Goal: Entertainment & Leisure: Consume media (video, audio)

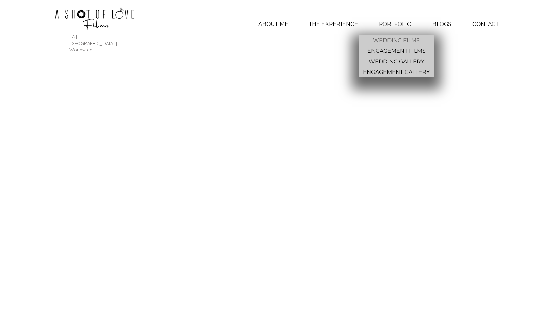
click at [391, 40] on p "WEDDING FILMS" at bounding box center [396, 40] width 52 height 11
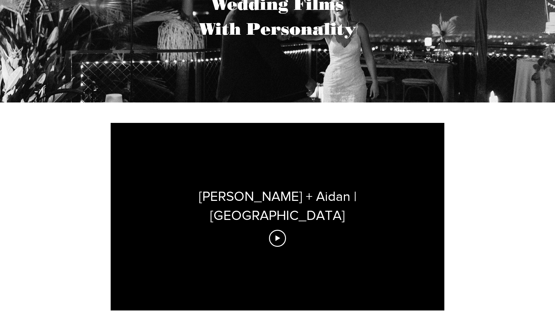
scroll to position [183, 0]
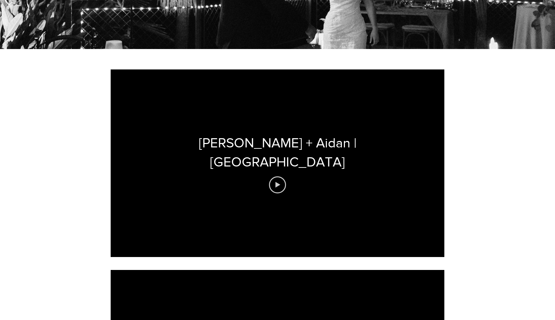
click at [276, 182] on icon "Play video" at bounding box center [278, 185] width 5 height 6
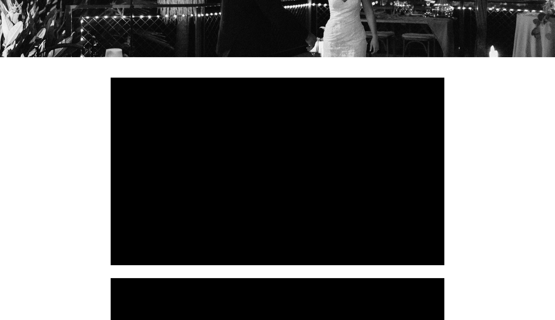
scroll to position [176, 0]
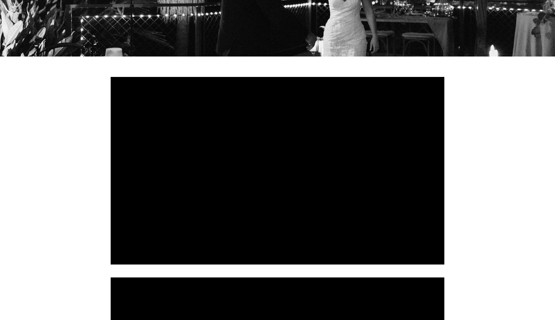
click at [228, 214] on div at bounding box center [278, 171] width 334 height 188
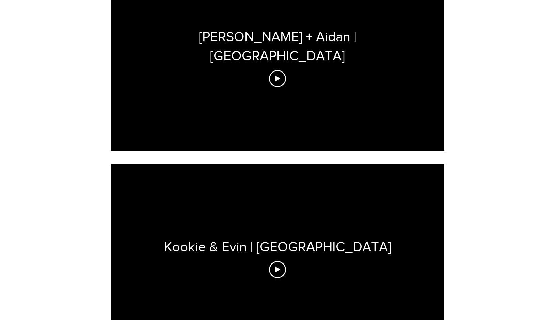
scroll to position [325, 0]
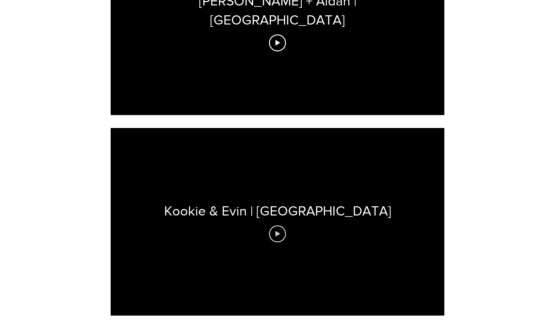
click at [276, 226] on icon "Play video" at bounding box center [277, 234] width 17 height 17
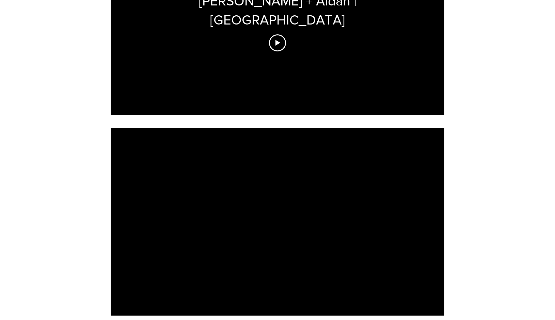
click at [342, 216] on div at bounding box center [278, 222] width 334 height 188
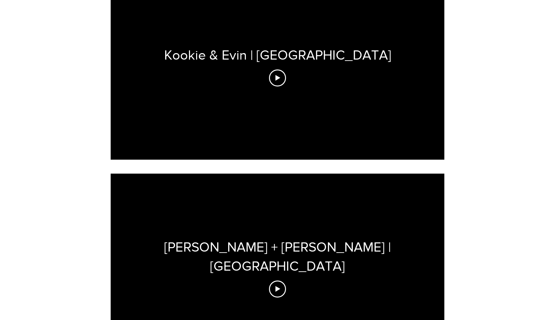
scroll to position [537, 0]
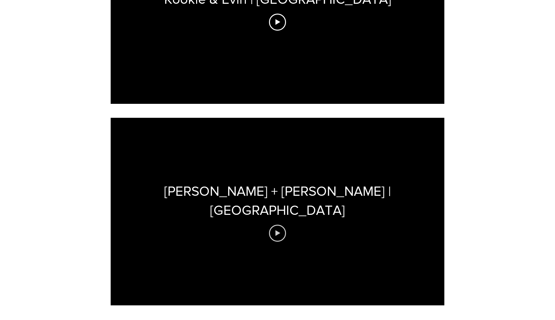
click at [284, 225] on icon "Play video" at bounding box center [277, 233] width 17 height 17
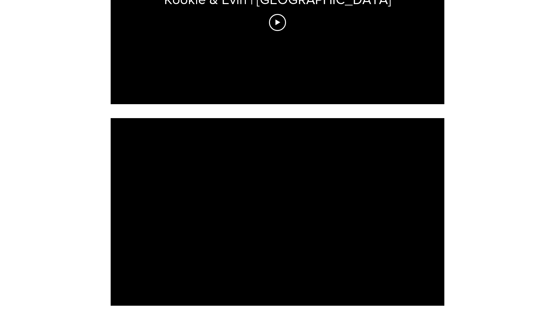
click at [312, 217] on div at bounding box center [278, 212] width 334 height 188
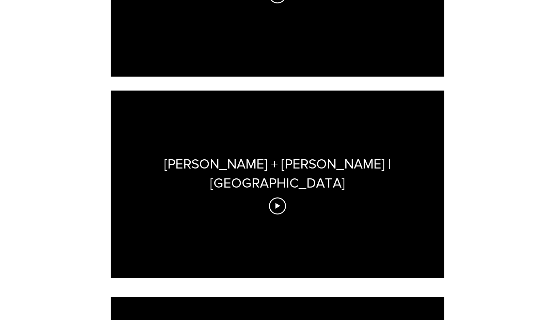
scroll to position [564, 0]
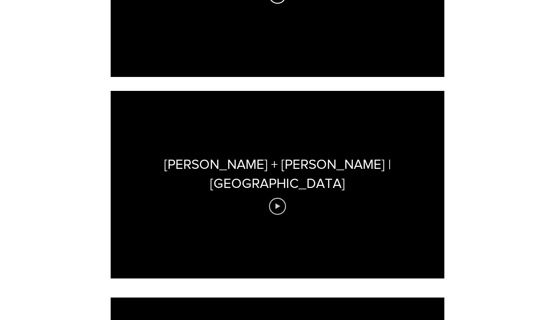
click at [283, 198] on icon "Play video" at bounding box center [277, 206] width 17 height 17
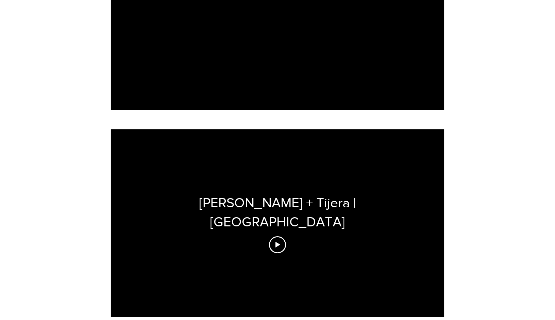
scroll to position [773, 0]
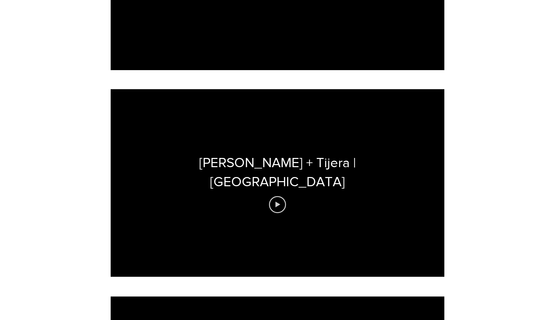
click at [277, 196] on icon "Play video" at bounding box center [277, 204] width 17 height 17
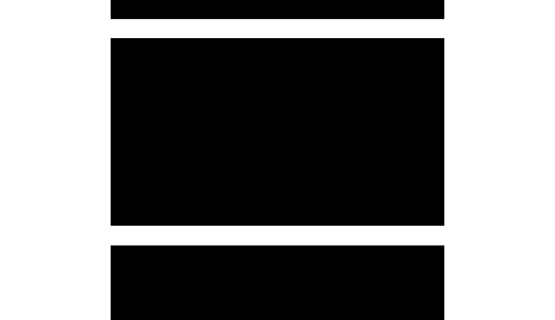
scroll to position [824, 0]
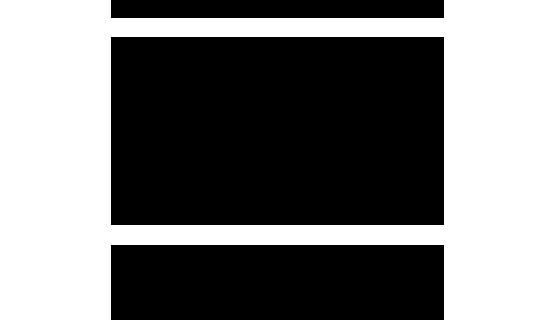
click at [281, 166] on div at bounding box center [278, 131] width 334 height 188
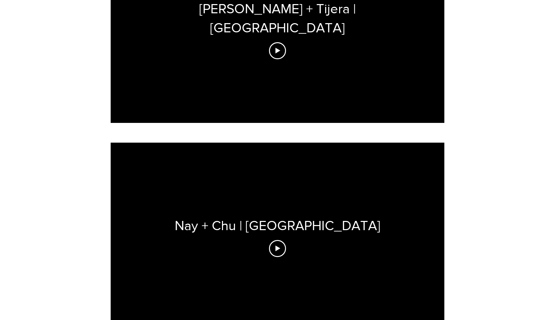
scroll to position [933, 0]
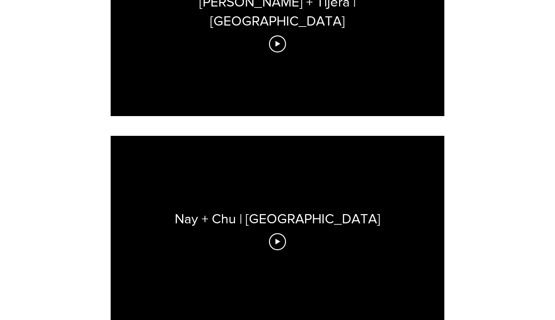
click at [286, 224] on div "Nay + Chu | [GEOGRAPHIC_DATA]" at bounding box center [278, 230] width 334 height 188
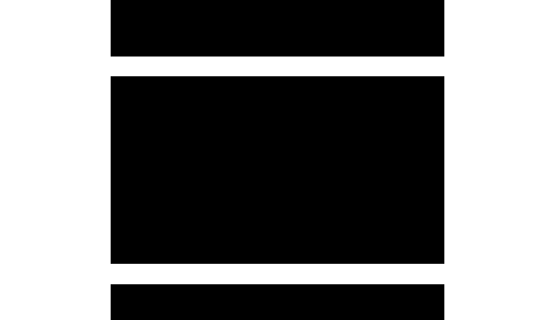
scroll to position [993, 0]
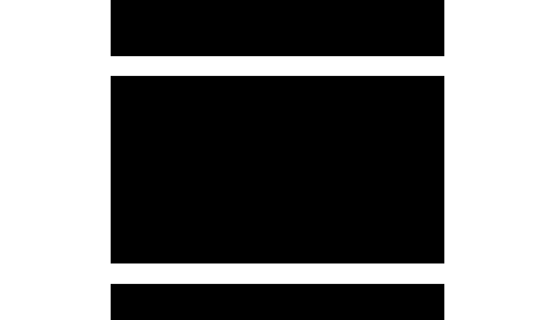
click at [318, 203] on div at bounding box center [278, 170] width 334 height 188
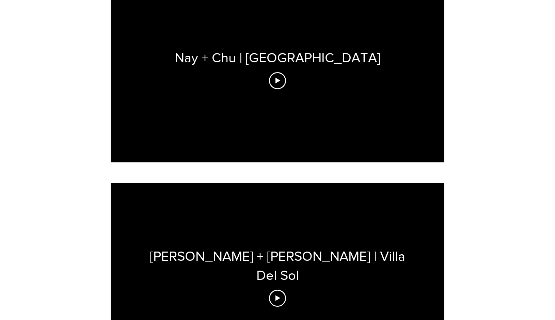
scroll to position [1103, 0]
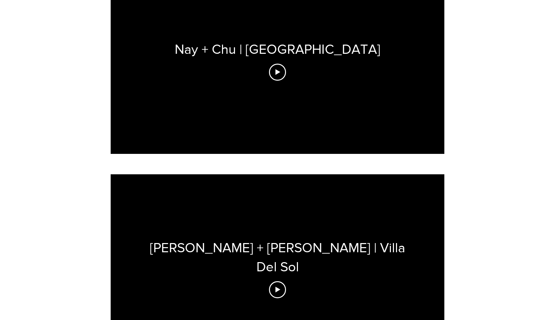
click at [304, 240] on div "[PERSON_NAME] + [PERSON_NAME] | Villa Del Sol" at bounding box center [278, 257] width 334 height 38
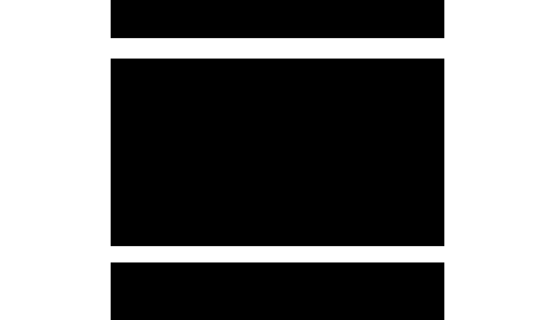
scroll to position [1215, 0]
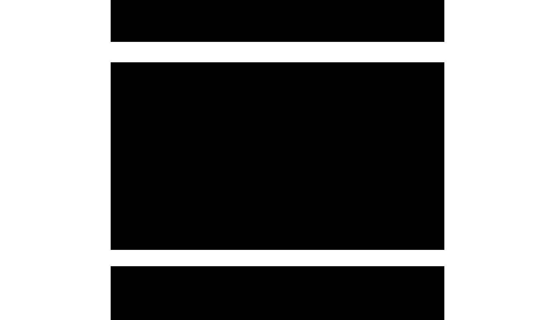
click at [285, 141] on div at bounding box center [278, 156] width 334 height 188
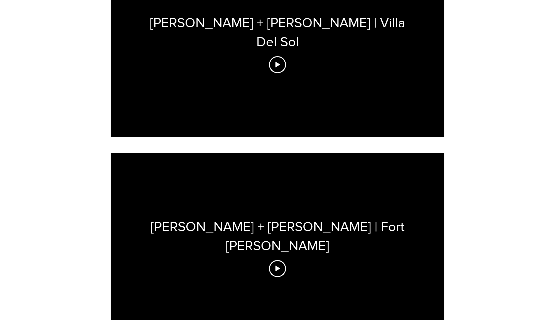
scroll to position [1351, 0]
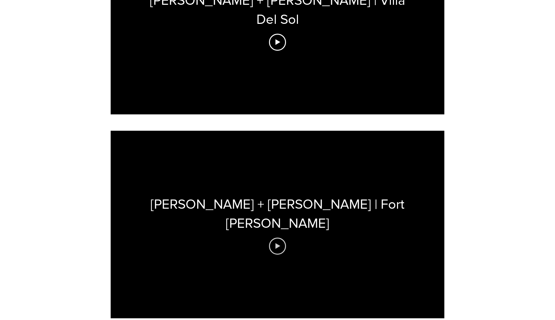
click at [280, 238] on icon "Play video" at bounding box center [277, 246] width 17 height 17
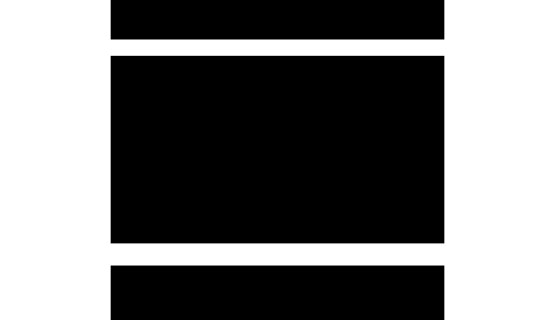
scroll to position [1425, 0]
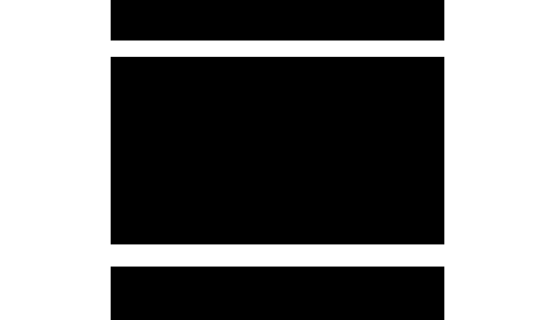
click at [371, 164] on div at bounding box center [278, 151] width 334 height 188
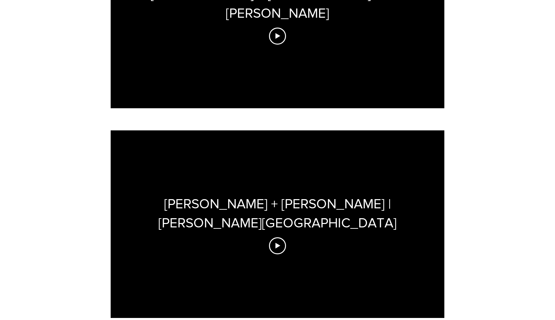
scroll to position [1582, 0]
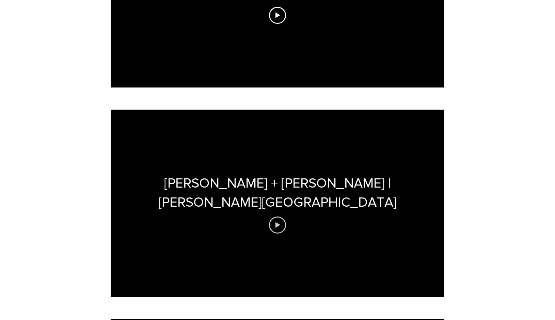
click at [278, 222] on icon "Play video" at bounding box center [278, 225] width 5 height 6
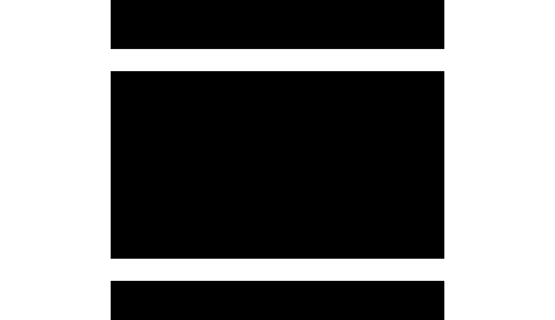
scroll to position [1611, 0]
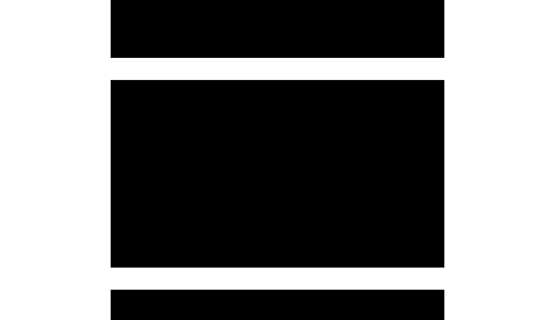
click at [294, 190] on div at bounding box center [278, 174] width 334 height 188
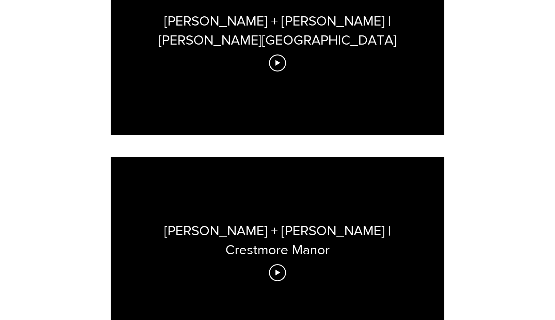
scroll to position [1777, 0]
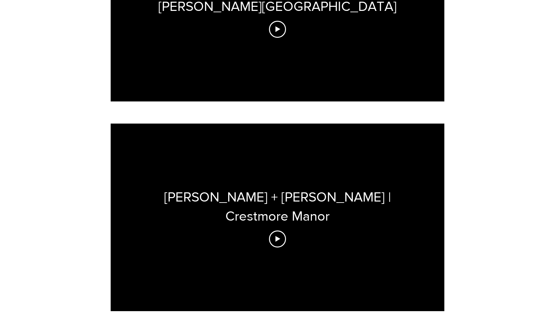
click at [287, 216] on div "[PERSON_NAME] + [PERSON_NAME] | Crestmore Manor" at bounding box center [278, 218] width 334 height 188
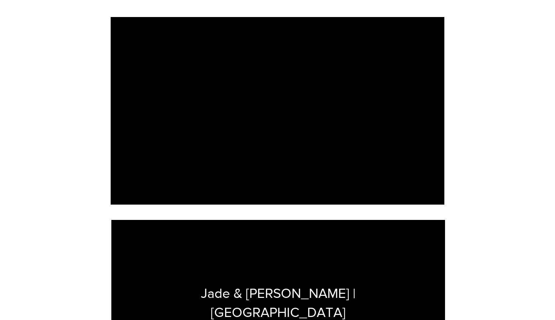
scroll to position [1845, 0]
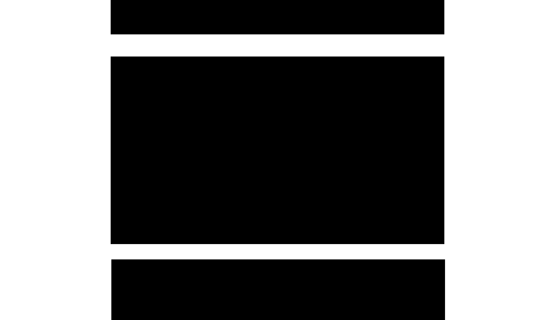
click at [267, 167] on div at bounding box center [278, 151] width 334 height 188
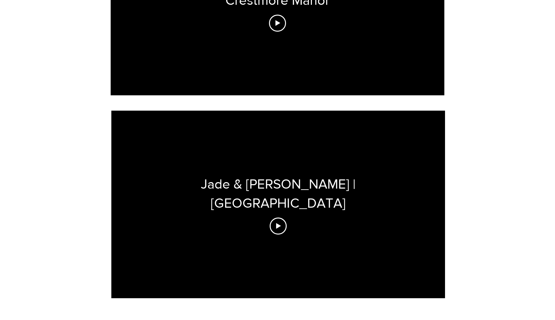
scroll to position [2022, 0]
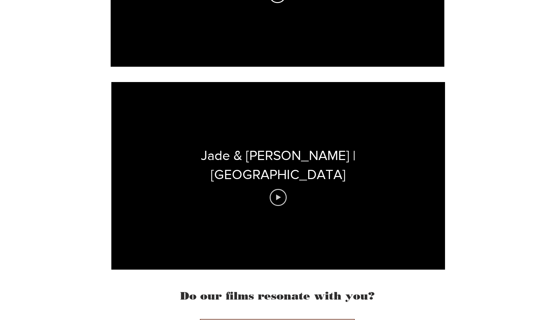
click at [280, 189] on icon "Play video" at bounding box center [278, 197] width 17 height 17
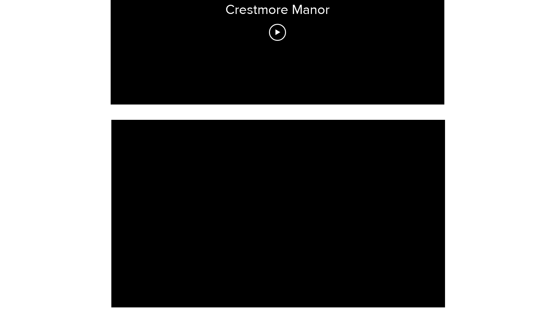
scroll to position [1983, 0]
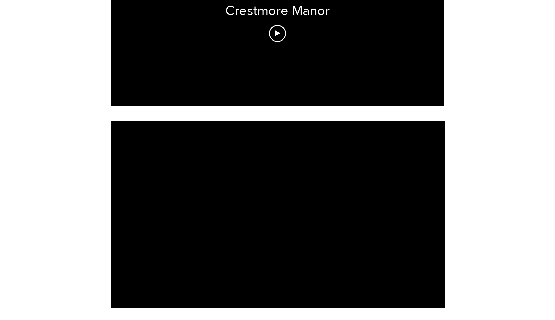
click at [300, 210] on div at bounding box center [278, 215] width 334 height 188
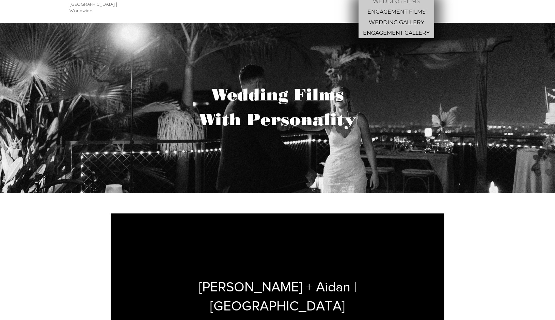
scroll to position [0, 0]
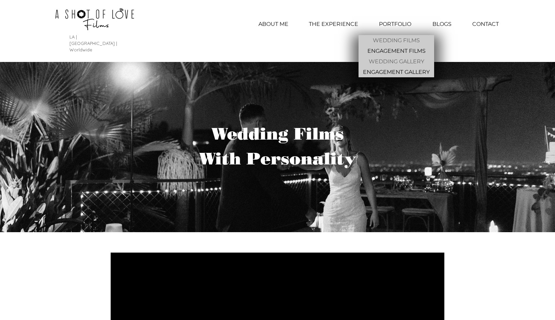
click at [393, 62] on p "WEDDING GALLERY" at bounding box center [396, 61] width 61 height 11
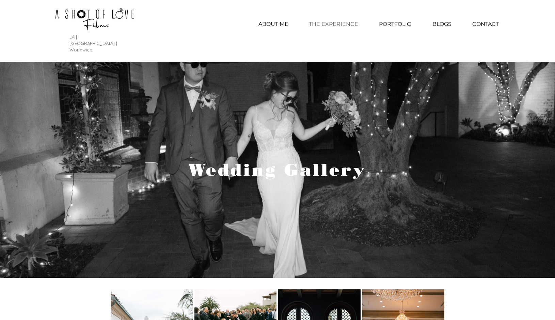
click at [345, 25] on p "THE EXPERIENCE" at bounding box center [334, 24] width 56 height 17
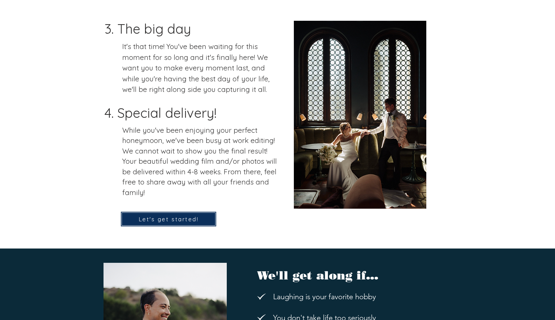
scroll to position [892, 0]
